Goal: Navigation & Orientation: Go to known website

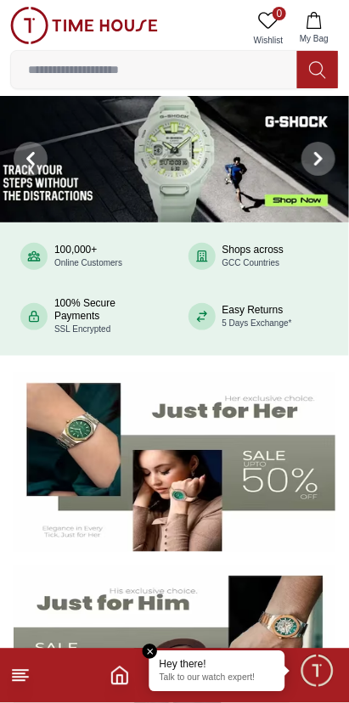
click at [42, 35] on img at bounding box center [84, 25] width 148 height 37
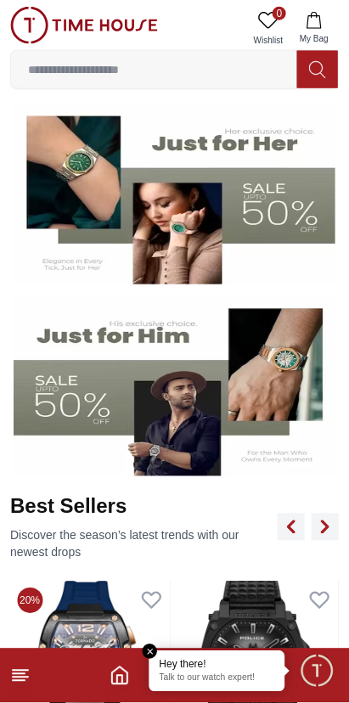
scroll to position [272, 0]
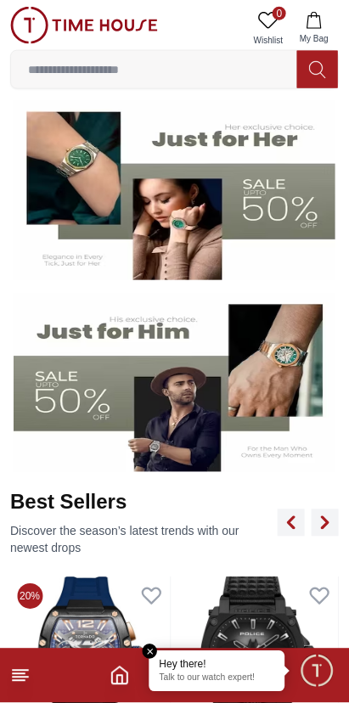
click at [164, 647] on img at bounding box center [90, 663] width 161 height 170
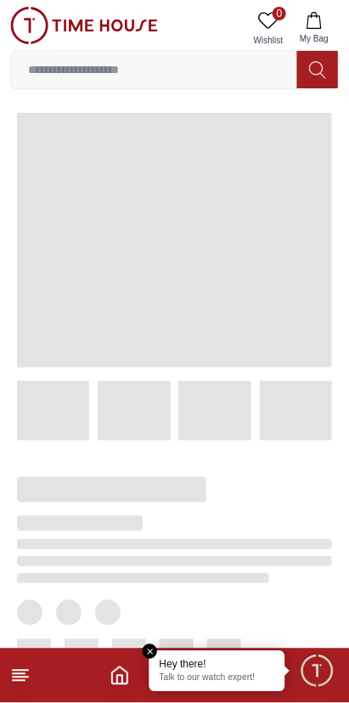
click at [149, 652] on em "Close tooltip" at bounding box center [150, 652] width 15 height 15
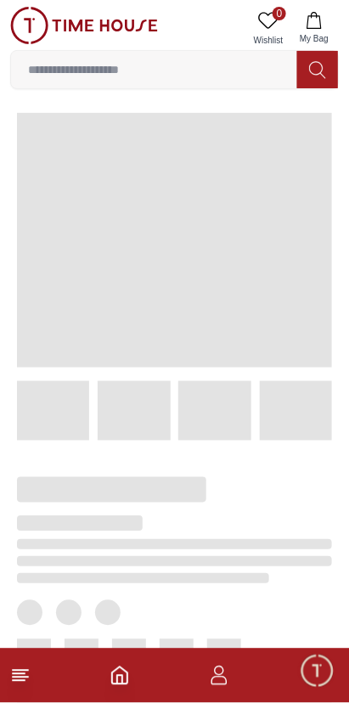
click at [119, 681] on icon "Home" at bounding box center [120, 676] width 20 height 20
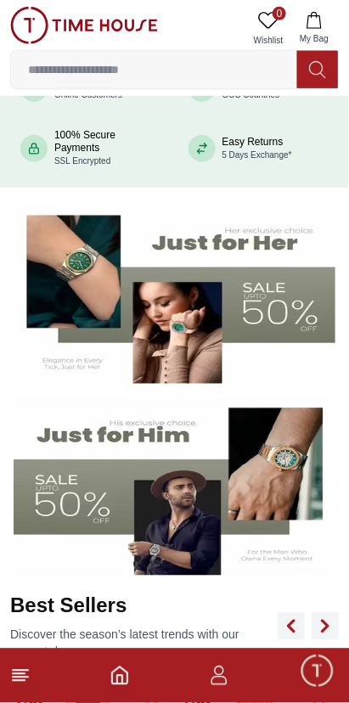
scroll to position [170, 0]
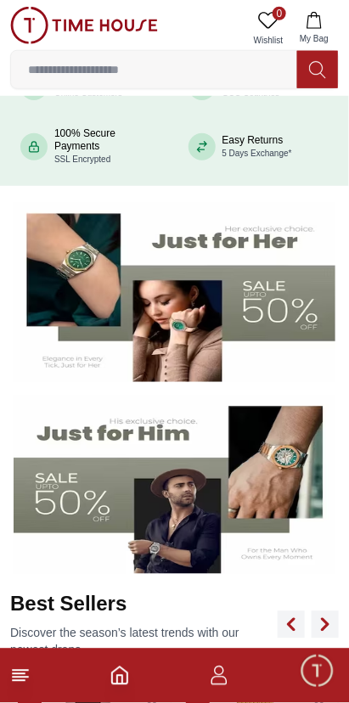
click at [21, 681] on line at bounding box center [19, 681] width 12 height 0
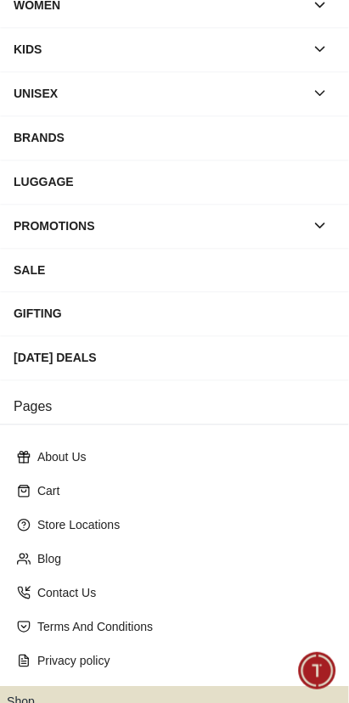
scroll to position [207, 0]
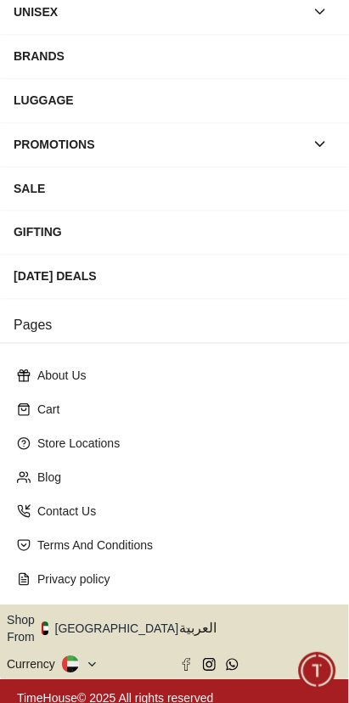
click at [116, 625] on button "Shop From [GEOGRAPHIC_DATA]" at bounding box center [99, 629] width 184 height 34
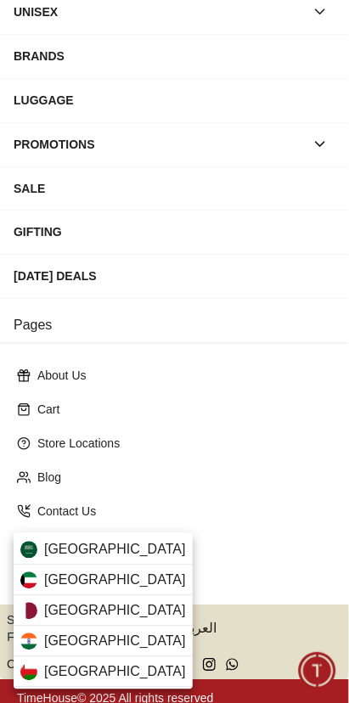
click at [108, 615] on div "[GEOGRAPHIC_DATA]" at bounding box center [103, 611] width 179 height 31
click at [108, 617] on div "[GEOGRAPHIC_DATA]" at bounding box center [103, 611] width 179 height 31
